Goal: Ask a question

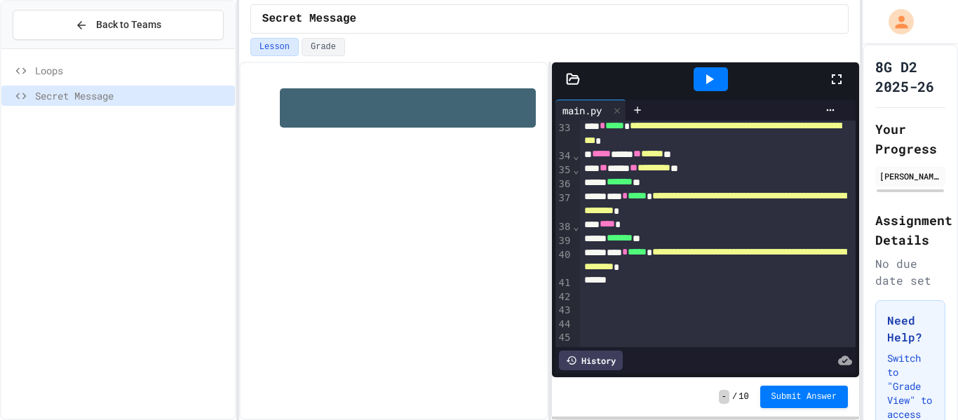
scroll to position [451, 0]
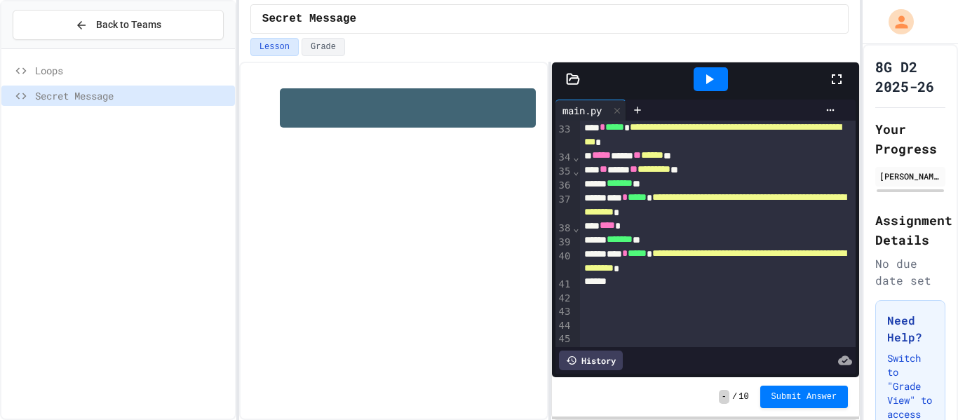
click at [657, 247] on div "******* **" at bounding box center [718, 240] width 277 height 14
click at [699, 205] on span "**********" at bounding box center [715, 204] width 262 height 24
click at [705, 85] on icon at bounding box center [709, 79] width 17 height 17
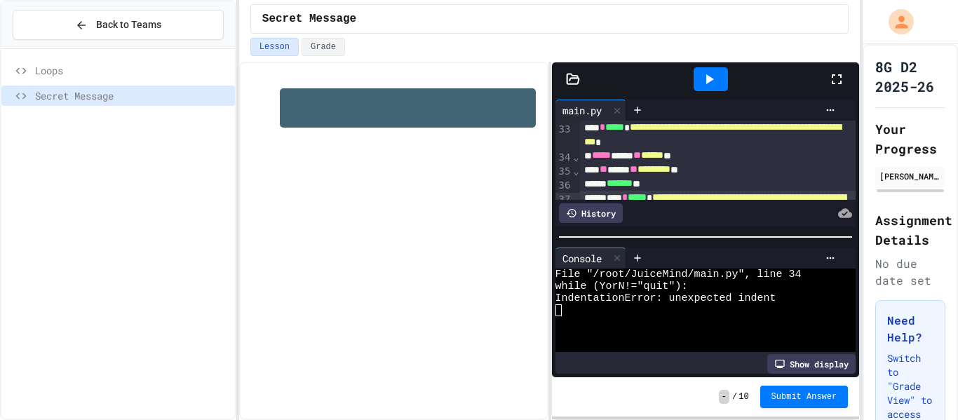
click at [598, 160] on span "*****" at bounding box center [601, 155] width 19 height 10
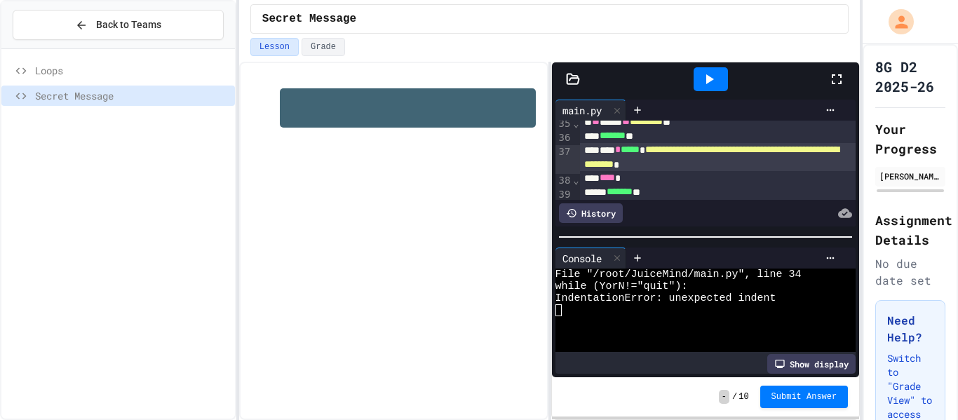
scroll to position [491, 0]
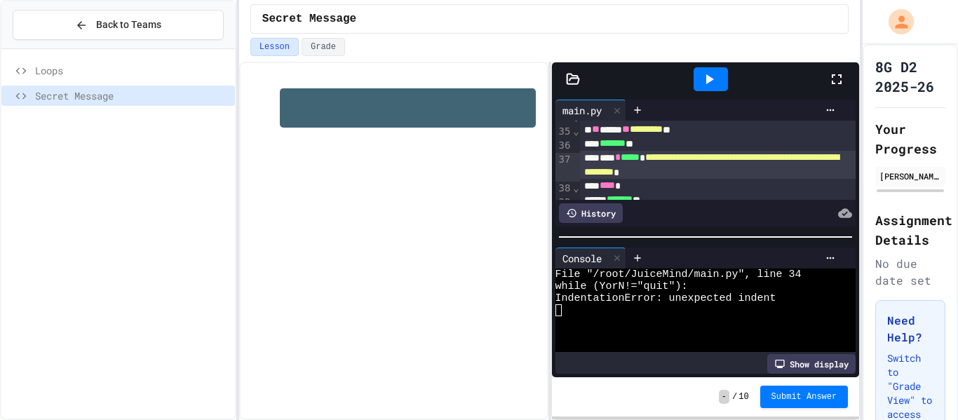
click at [609, 187] on span "****" at bounding box center [607, 185] width 15 height 10
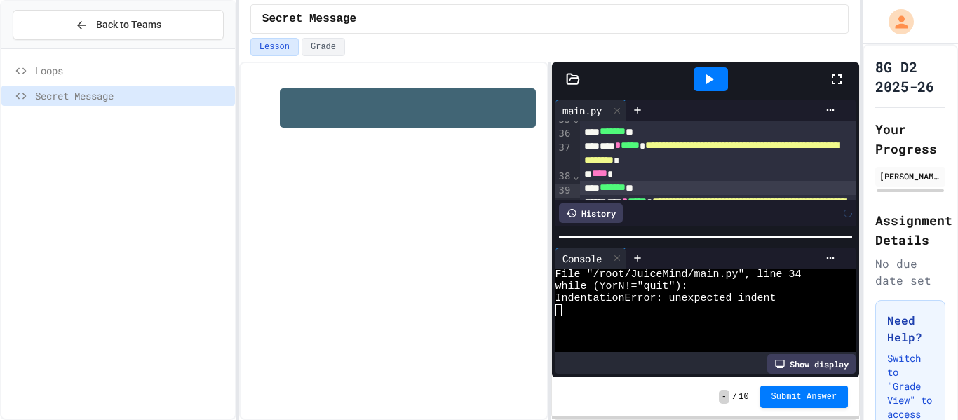
scroll to position [517, 0]
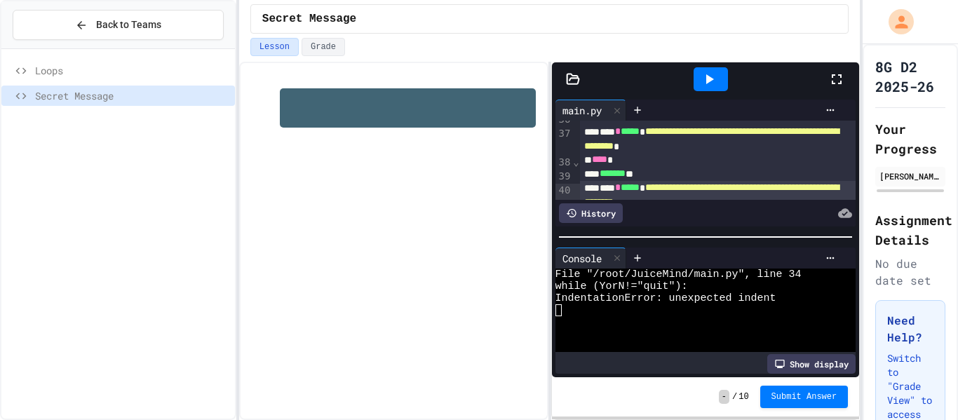
click at [716, 83] on icon at bounding box center [709, 79] width 17 height 17
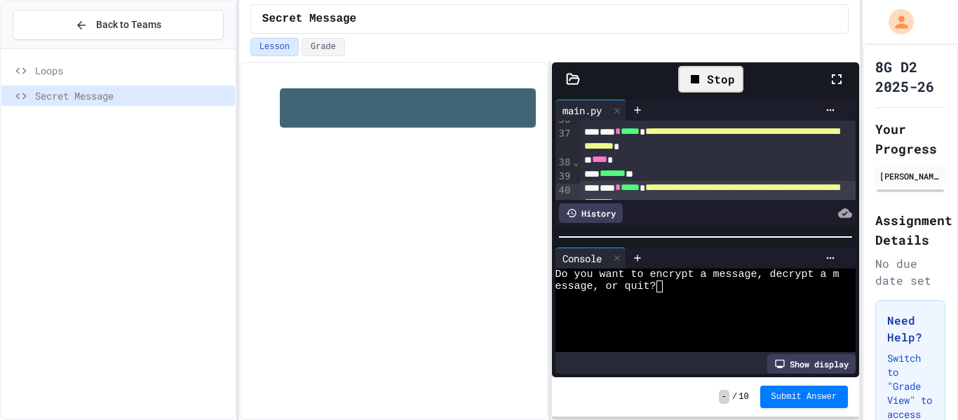
click at [751, 300] on div at bounding box center [698, 299] width 284 height 12
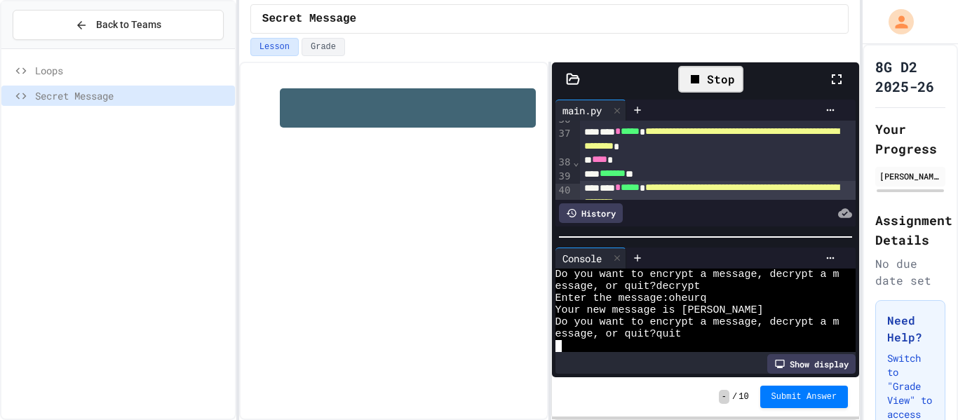
scroll to position [48, 0]
click at [711, 65] on div at bounding box center [711, 79] width 48 height 38
click at [711, 67] on div at bounding box center [711, 79] width 34 height 24
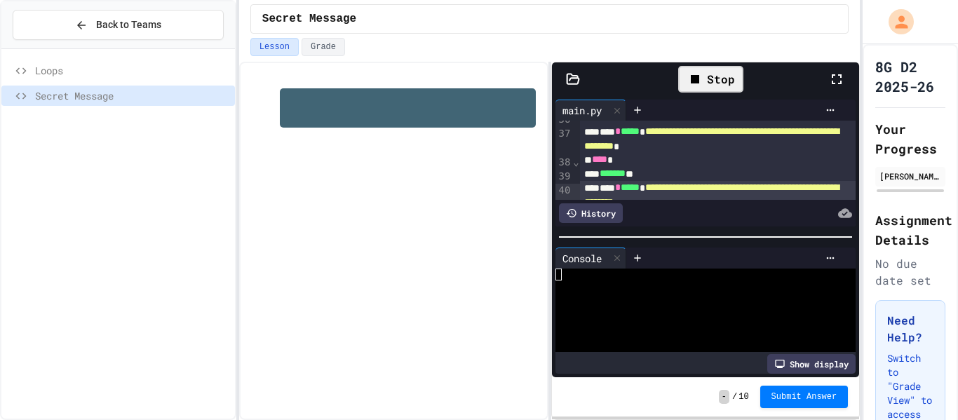
scroll to position [0, 0]
click at [721, 253] on div at bounding box center [746, 258] width 194 height 11
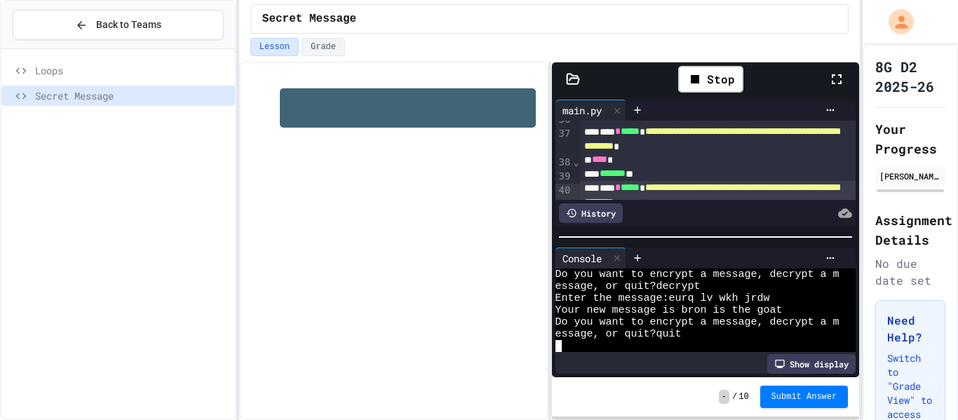
scroll to position [48, 0]
click at [952, 75] on div "8G D2 2025-26 Your Progress [PERSON_NAME] Assignment Details No due date set Ne…" at bounding box center [910, 319] width 95 height 551
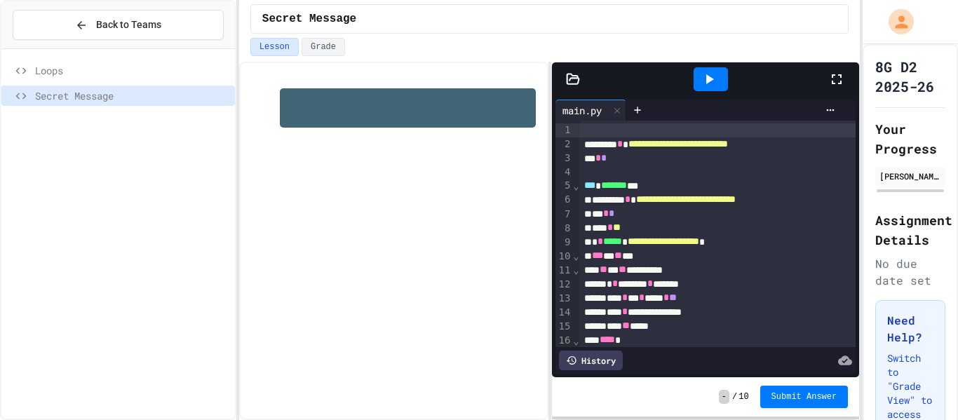
click at [149, 263] on div "Loops Secret Message" at bounding box center [118, 234] width 234 height 359
click at [704, 75] on icon at bounding box center [709, 79] width 17 height 17
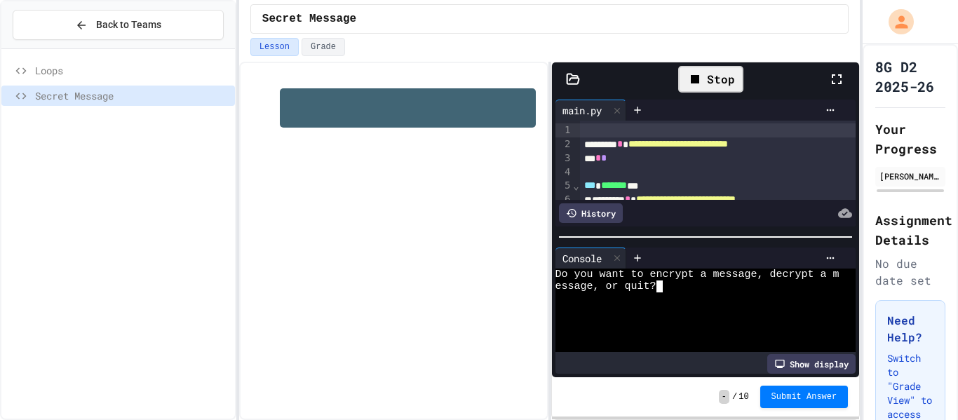
click at [618, 301] on div at bounding box center [698, 299] width 284 height 12
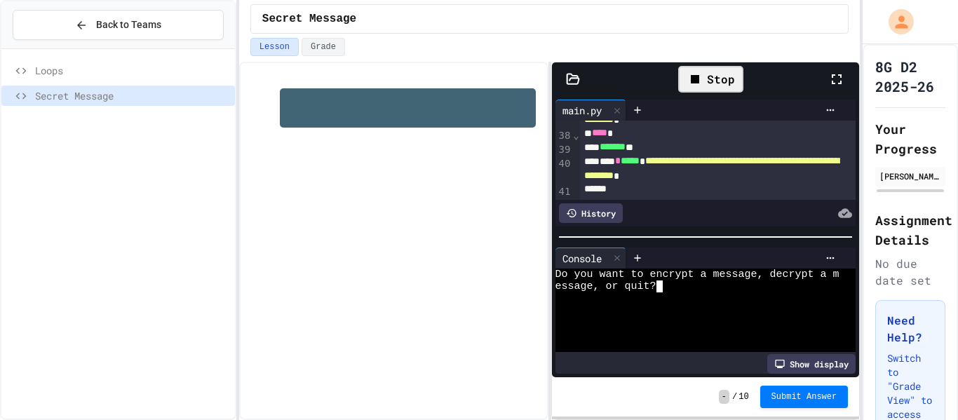
scroll to position [546, 0]
click at [679, 149] on div "******* **" at bounding box center [718, 145] width 277 height 14
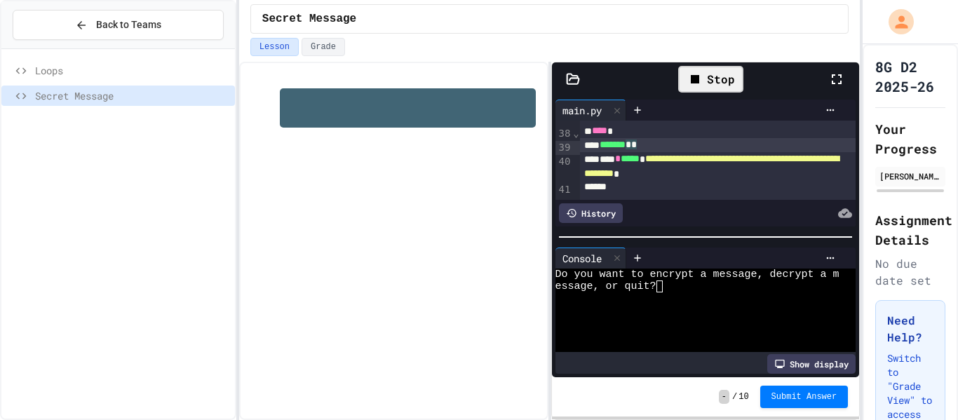
click at [746, 300] on div at bounding box center [698, 299] width 284 height 12
click at [722, 74] on div at bounding box center [711, 79] width 34 height 24
click at [730, 310] on div at bounding box center [698, 310] width 284 height 12
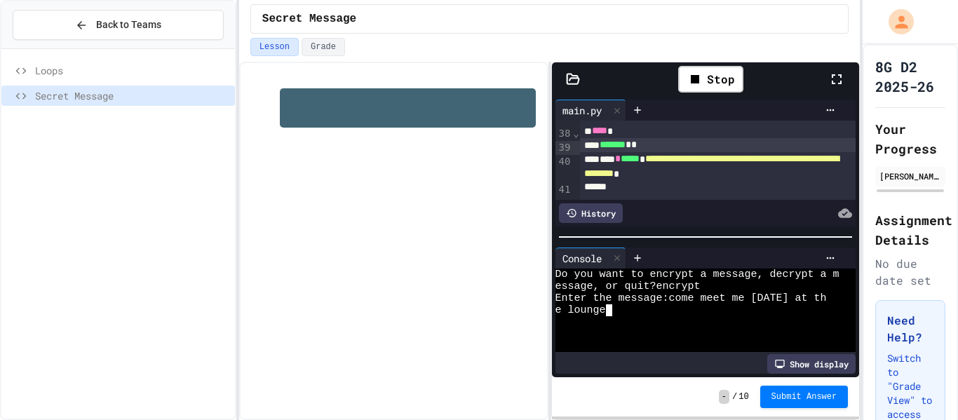
scroll to position [12, 0]
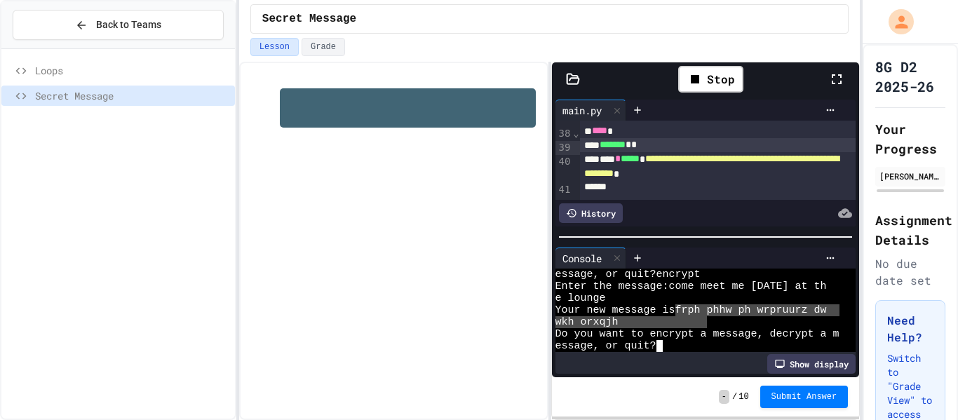
drag, startPoint x: 678, startPoint y: 308, endPoint x: 707, endPoint y: 319, distance: 31.5
click at [707, 319] on div "wkh orxqjh" at bounding box center [698, 322] width 284 height 12
type textarea "**********"
drag, startPoint x: 683, startPoint y: 309, endPoint x: 700, endPoint y: 317, distance: 18.5
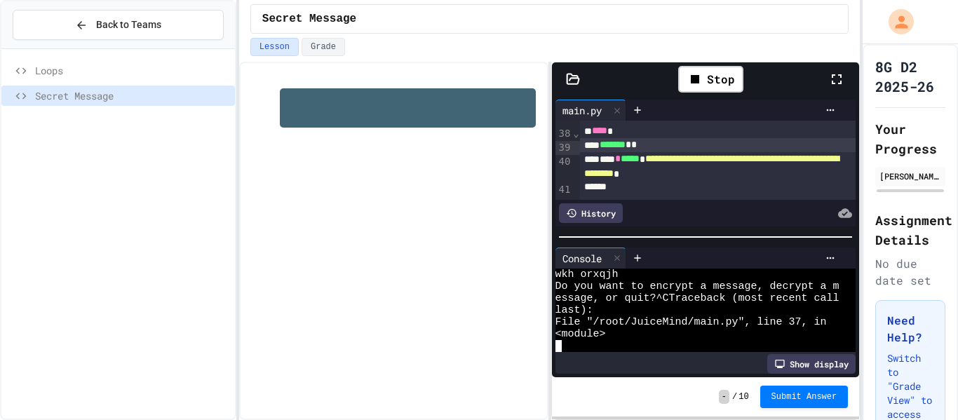
scroll to position [95, 0]
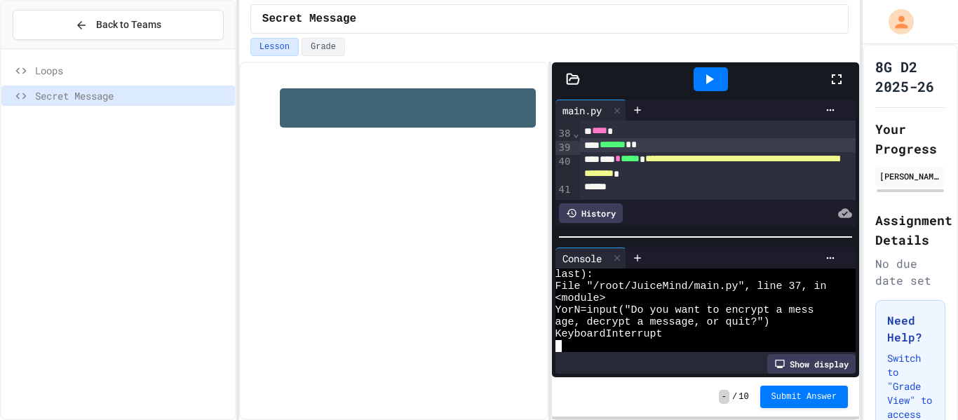
click at [709, 332] on div "KeyboardInterrupt" at bounding box center [698, 334] width 284 height 12
click at [699, 88] on div at bounding box center [711, 79] width 34 height 24
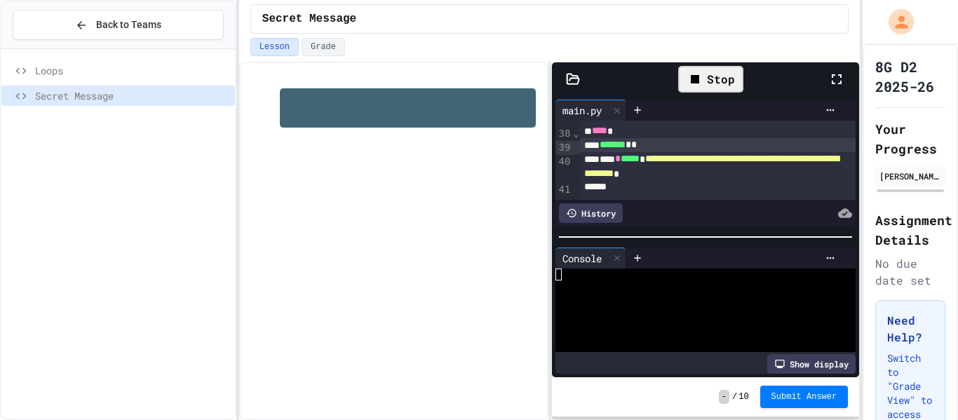
scroll to position [0, 0]
click at [716, 297] on div at bounding box center [698, 299] width 284 height 12
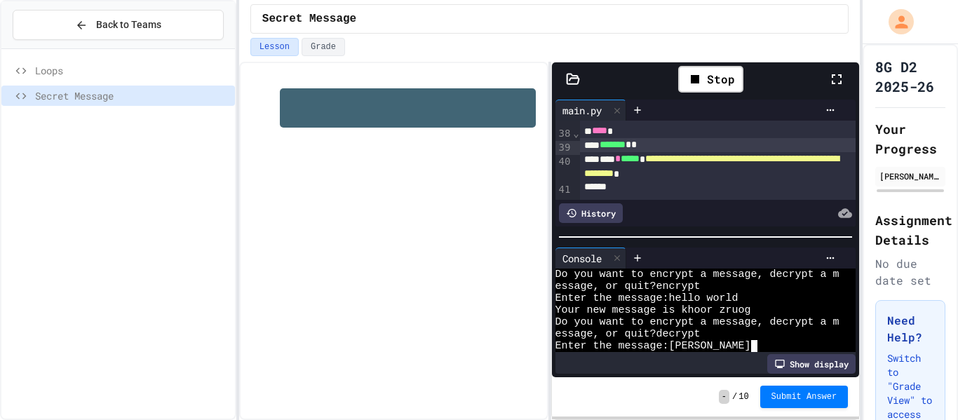
scroll to position [36, 0]
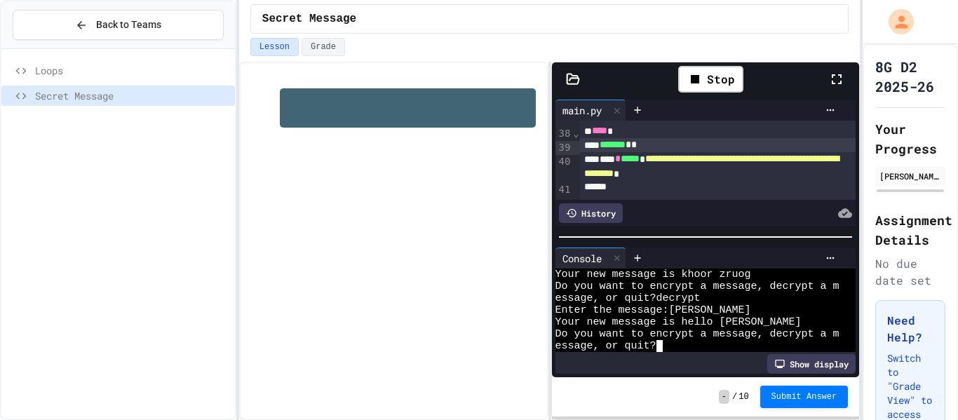
click at [728, 342] on div "essage, or quit?" at bounding box center [698, 346] width 284 height 12
click at [728, 340] on div "essage, or quit?" at bounding box center [698, 346] width 284 height 12
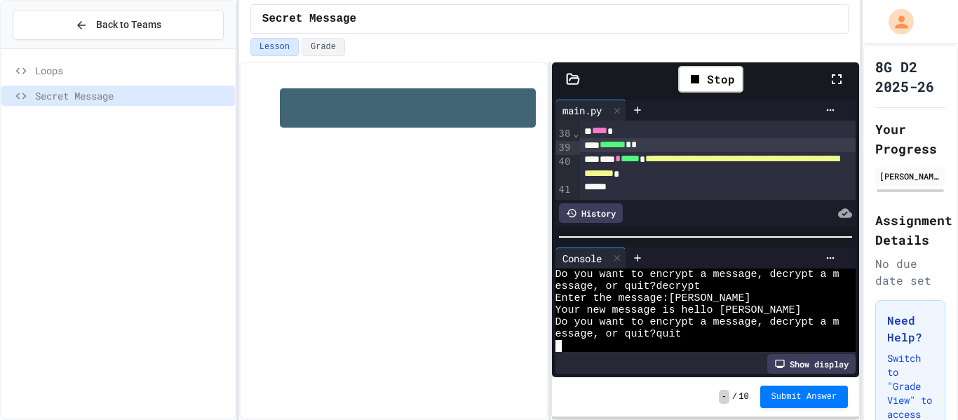
scroll to position [48, 0]
